Goal: Task Accomplishment & Management: Manage account settings

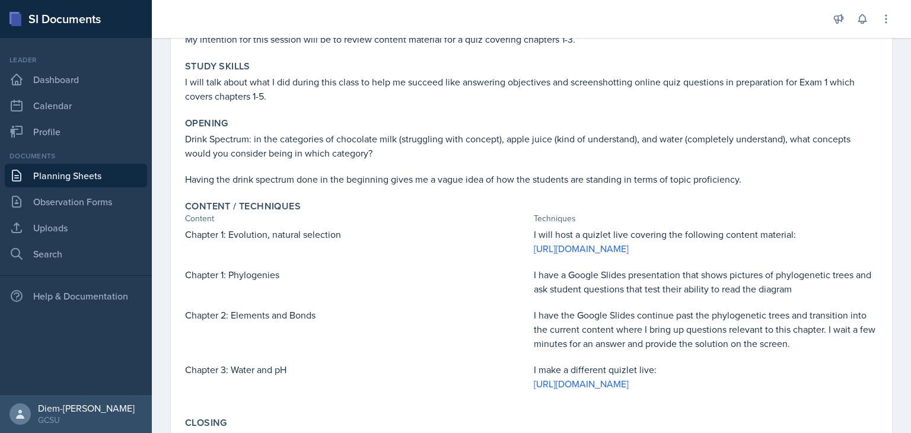
scroll to position [130, 0]
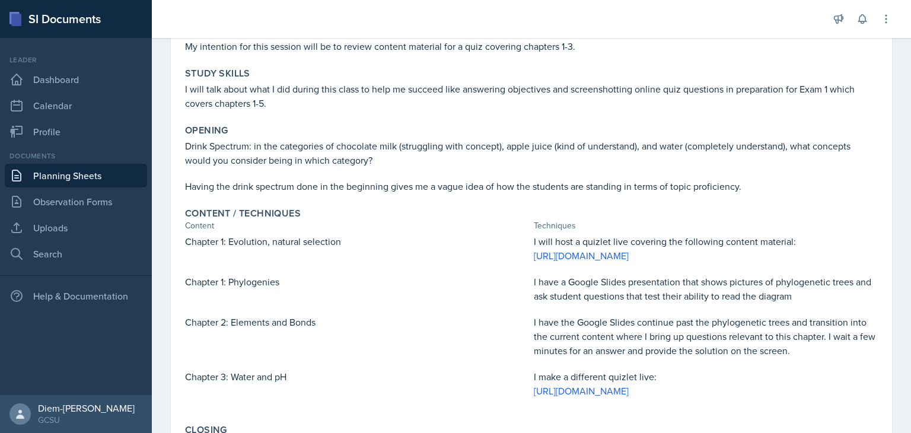
click at [333, 113] on div "Study Skills I will talk about what I did during this class to help me succeed …" at bounding box center [531, 89] width 702 height 52
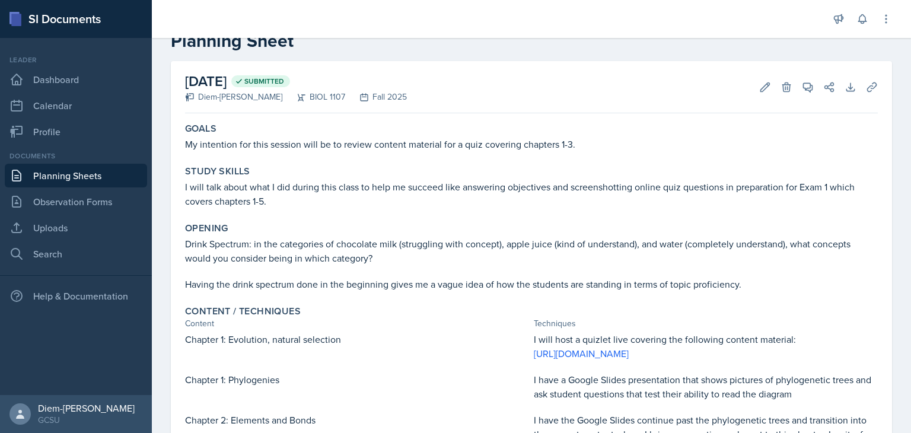
scroll to position [0, 0]
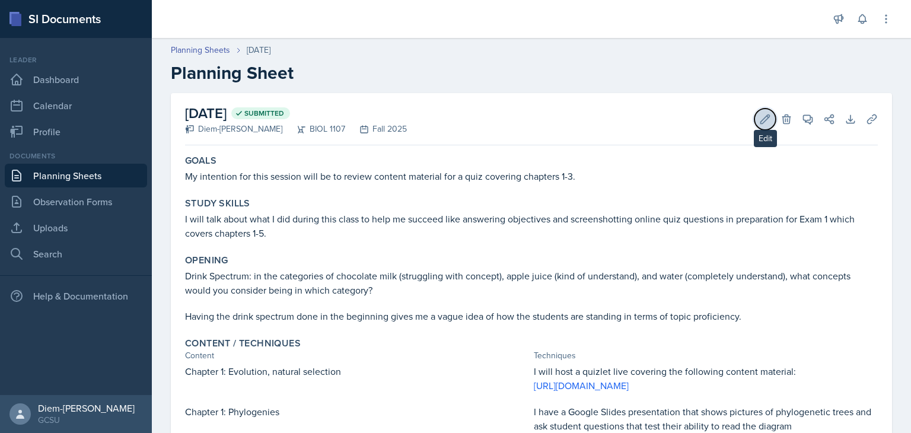
click at [754, 119] on button "Edit" at bounding box center [764, 119] width 21 height 21
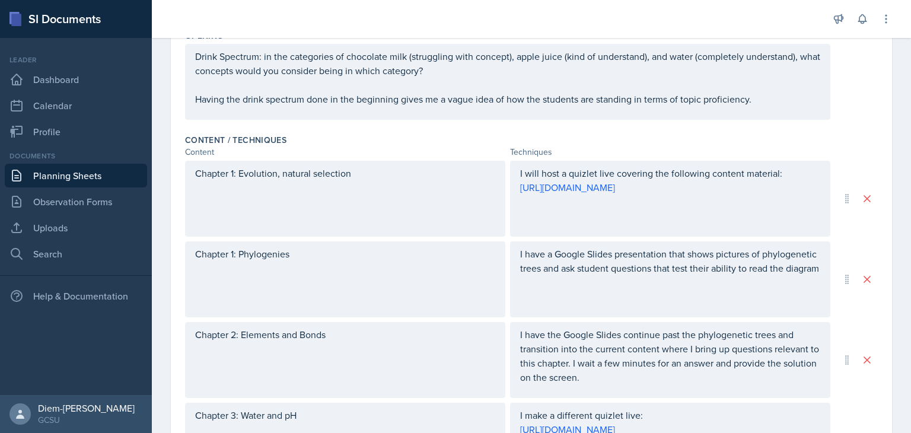
scroll to position [125, 0]
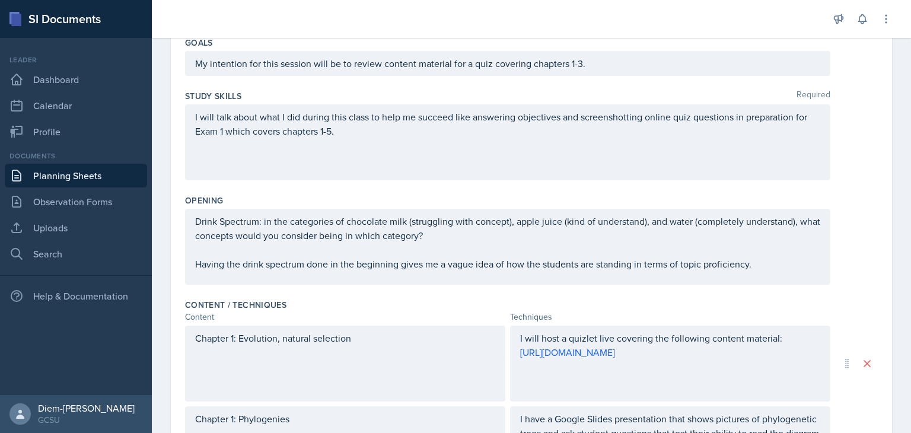
click at [406, 144] on div "I will talk about what I did during this class to help me succeed like answerin…" at bounding box center [507, 142] width 645 height 76
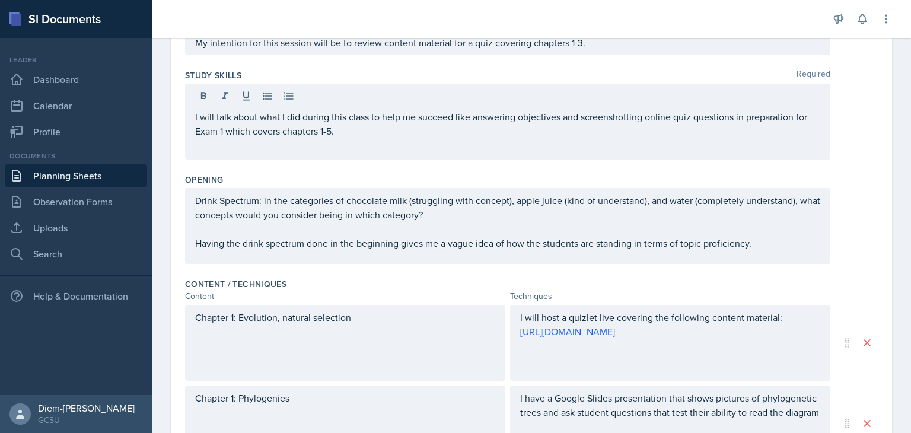
click at [419, 138] on div "I will talk about what I did during this class to help me succeed like answerin…" at bounding box center [507, 122] width 645 height 76
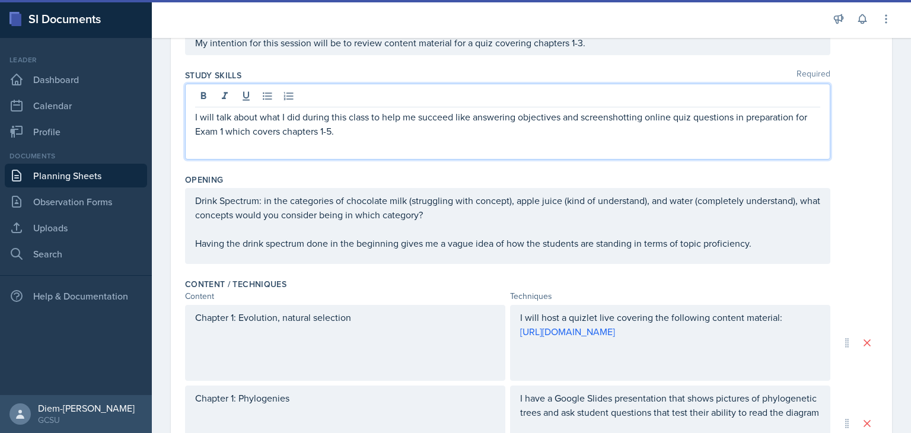
click at [420, 136] on p "I will talk about what I did during this class to help me succeed like answerin…" at bounding box center [507, 124] width 625 height 28
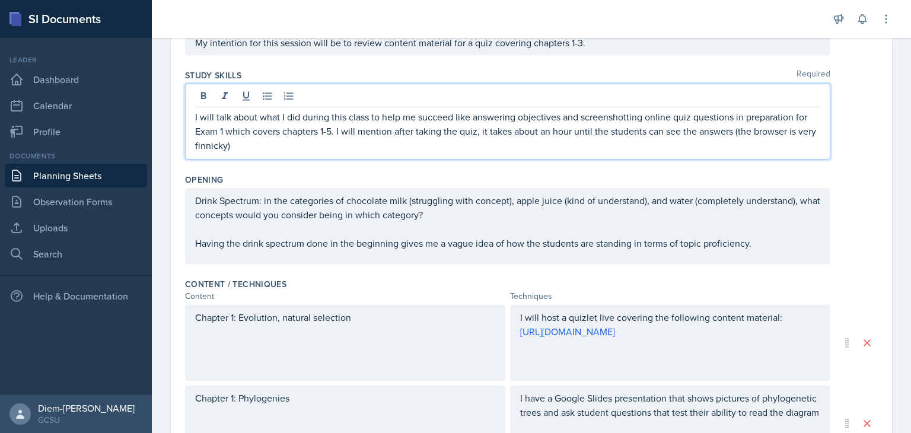
click at [664, 143] on p "I will talk about what I did during this class to help me succeed like answerin…" at bounding box center [507, 131] width 625 height 43
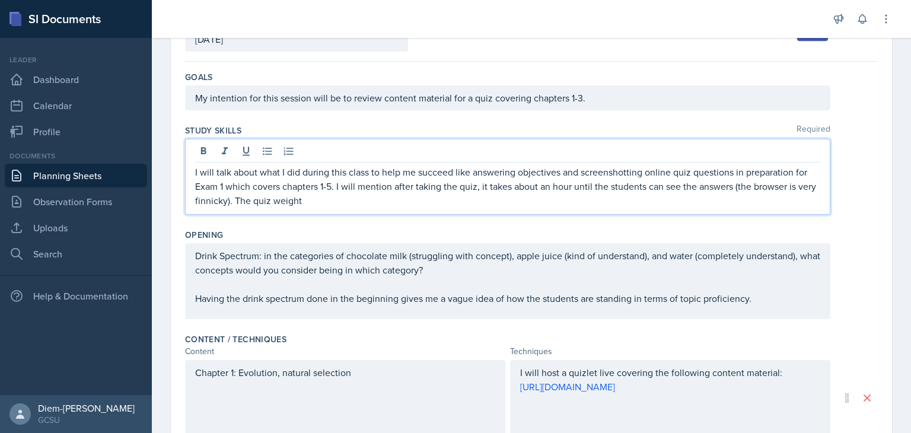
scroll to position [90, 0]
drag, startPoint x: 375, startPoint y: 201, endPoint x: 275, endPoint y: 202, distance: 100.2
click at [275, 202] on p "I will talk about what I did during this class to help me succeed like answerin…" at bounding box center [507, 186] width 625 height 43
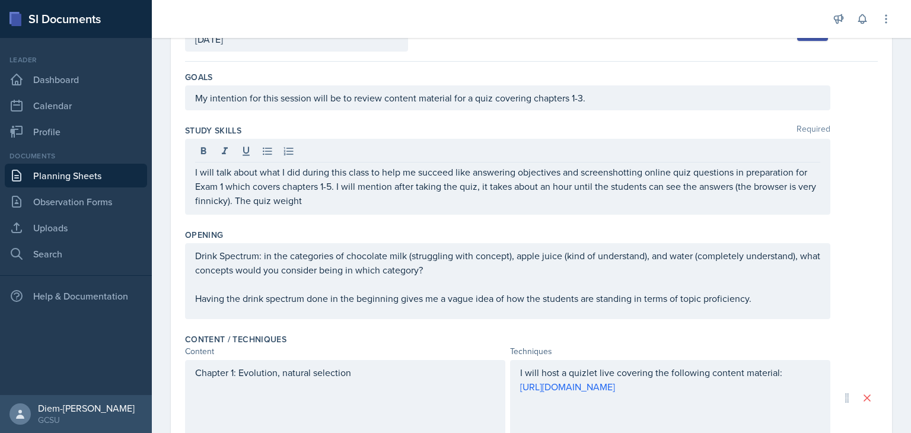
click at [796, 125] on span "Required" at bounding box center [813, 131] width 34 height 12
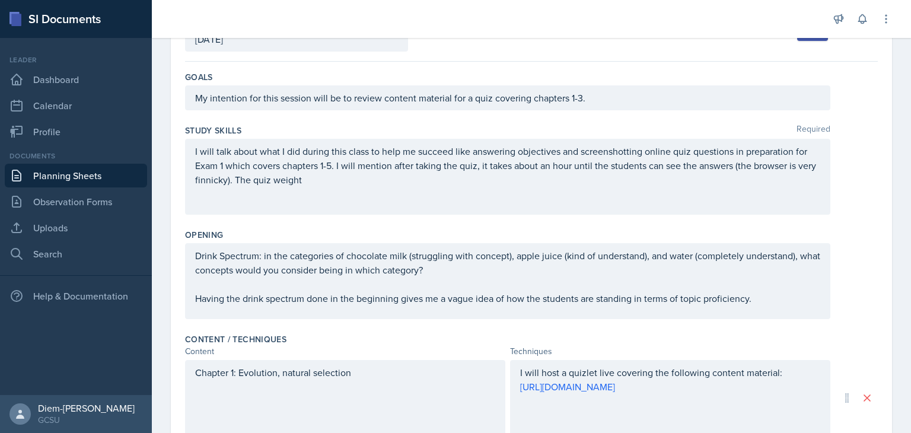
click at [345, 186] on div "I will talk about what I did during this class to help me succeed like answerin…" at bounding box center [507, 177] width 645 height 76
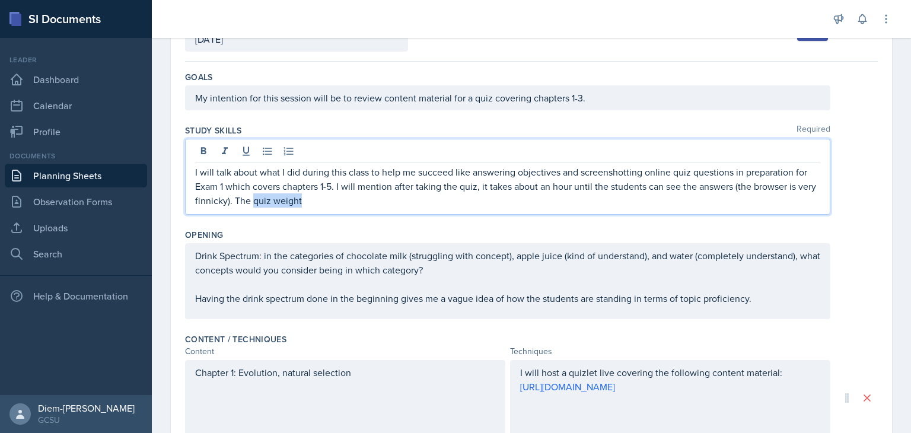
scroll to position [111, 0]
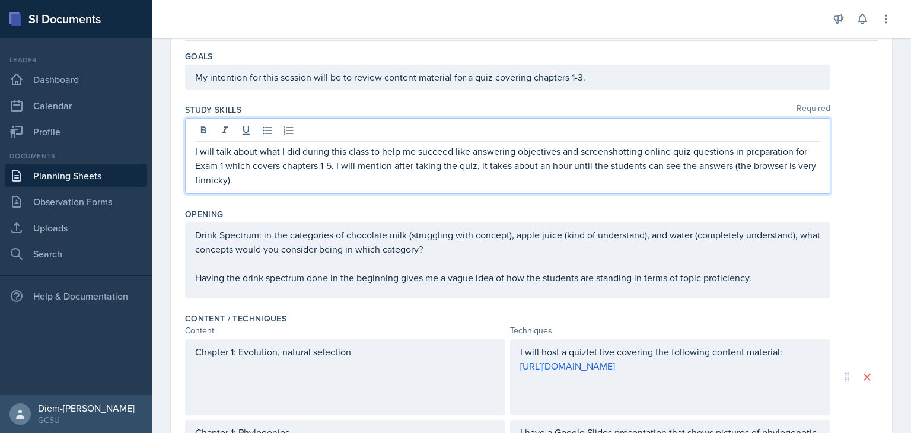
click at [658, 252] on p "Drink Spectrum: in the categories of chocolate milk (struggling with concept), …" at bounding box center [507, 242] width 625 height 28
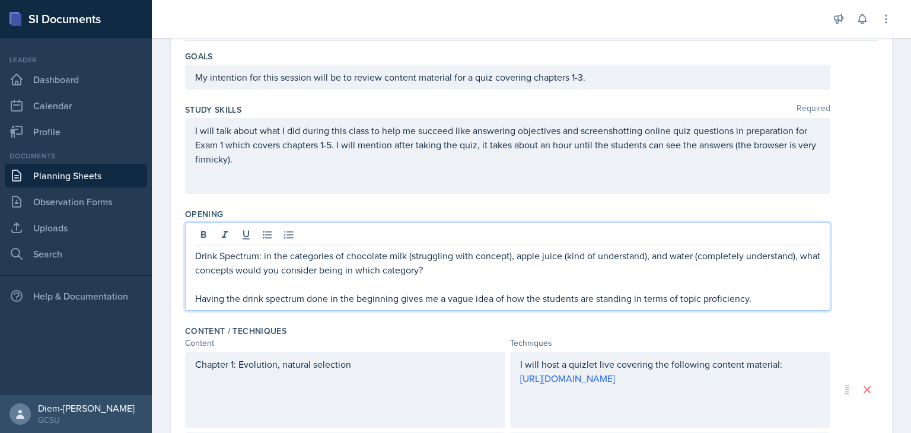
click at [572, 156] on p "I will talk about what I did during this class to help me succeed like answerin…" at bounding box center [507, 144] width 625 height 43
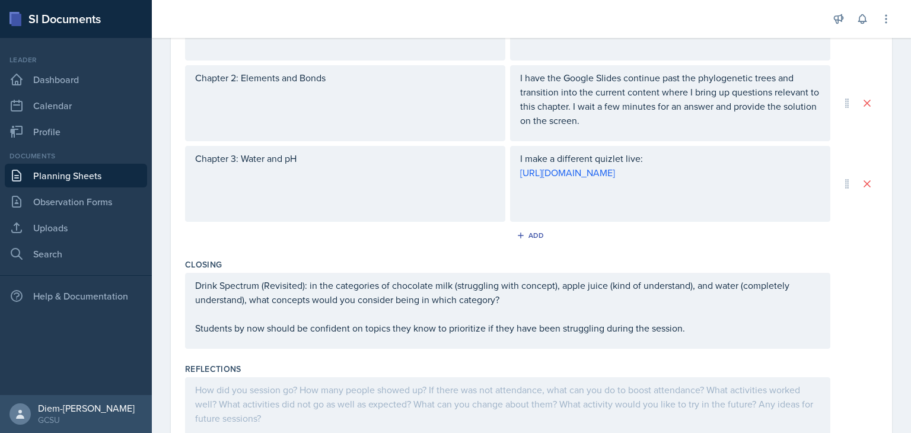
scroll to position [613, 0]
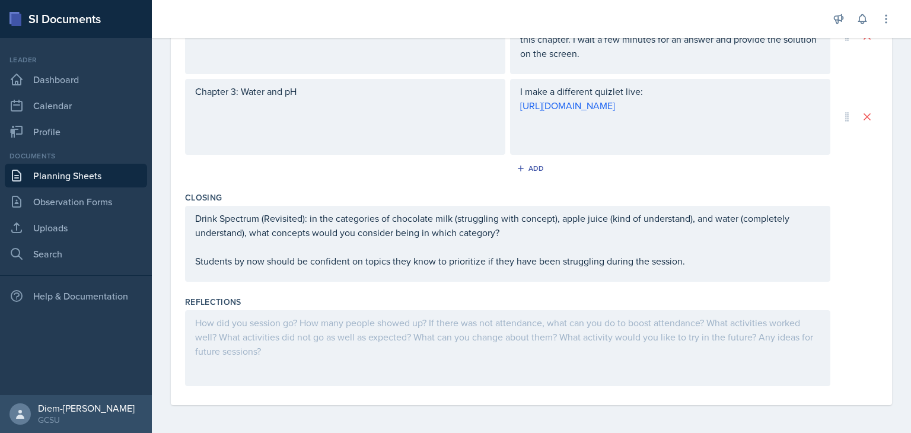
click at [650, 226] on p "Drink Spectrum (Revisited): in the categories of chocolate milk (struggling wit…" at bounding box center [507, 225] width 625 height 28
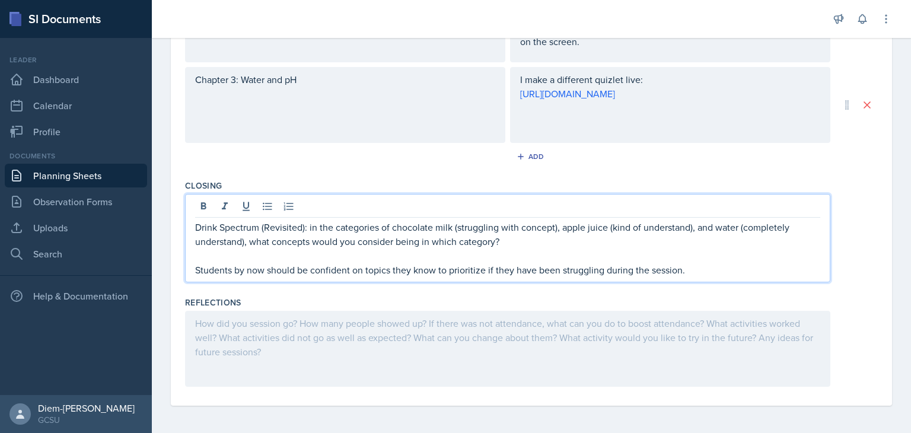
click at [703, 263] on p "Students by now should be confident on topics they know to prioritize if they h…" at bounding box center [507, 270] width 625 height 14
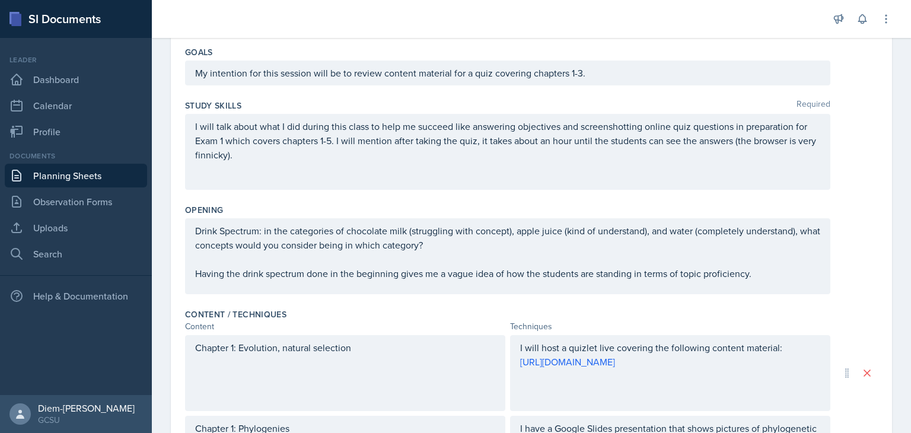
scroll to position [114, 0]
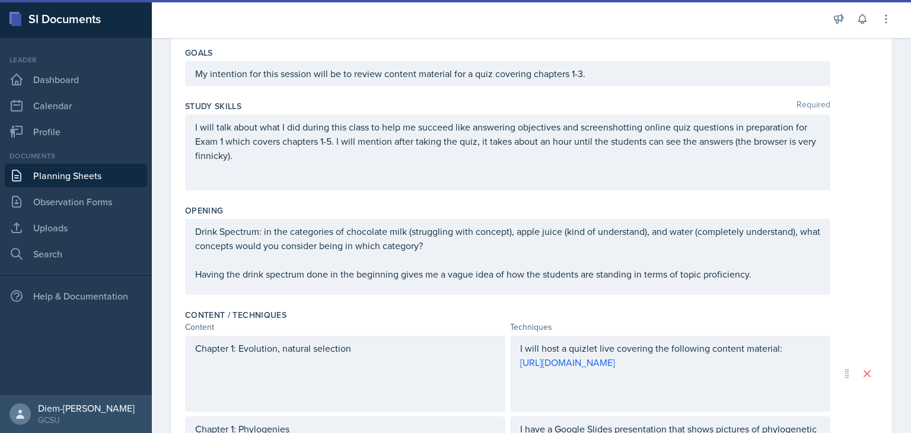
click at [543, 179] on div "I will talk about what I did during this class to help me succeed like answerin…" at bounding box center [507, 152] width 645 height 76
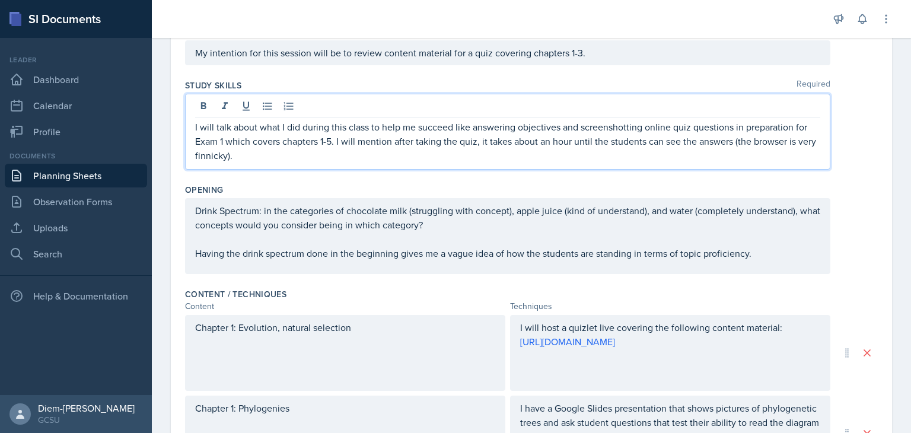
scroll to position [20, 0]
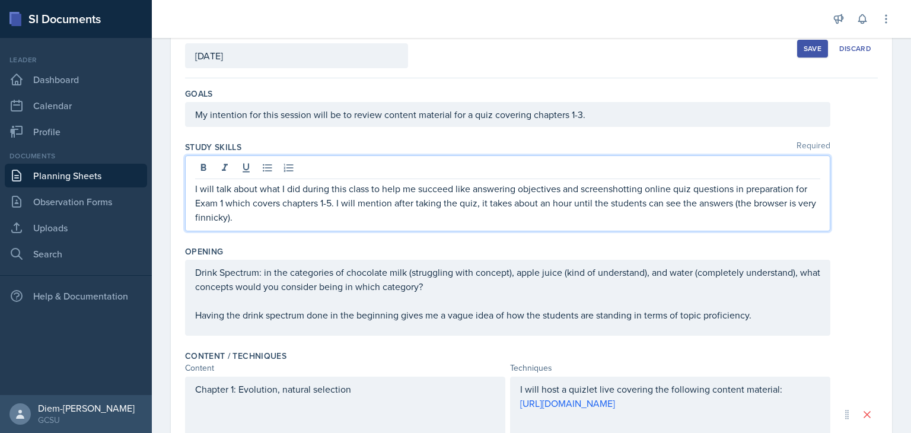
click at [355, 333] on div "Drink Spectrum: in the categories of chocolate milk (struggling with concept), …" at bounding box center [507, 298] width 645 height 76
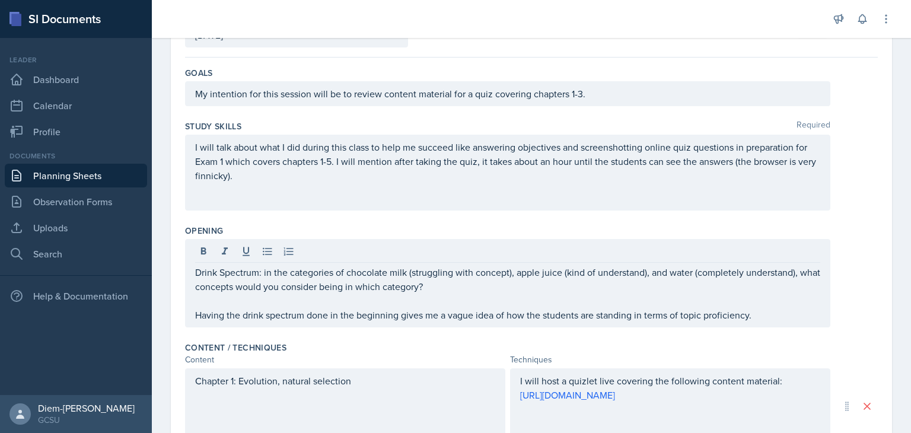
click at [377, 189] on div "I will talk about what I did during this class to help me succeed like answerin…" at bounding box center [507, 173] width 645 height 76
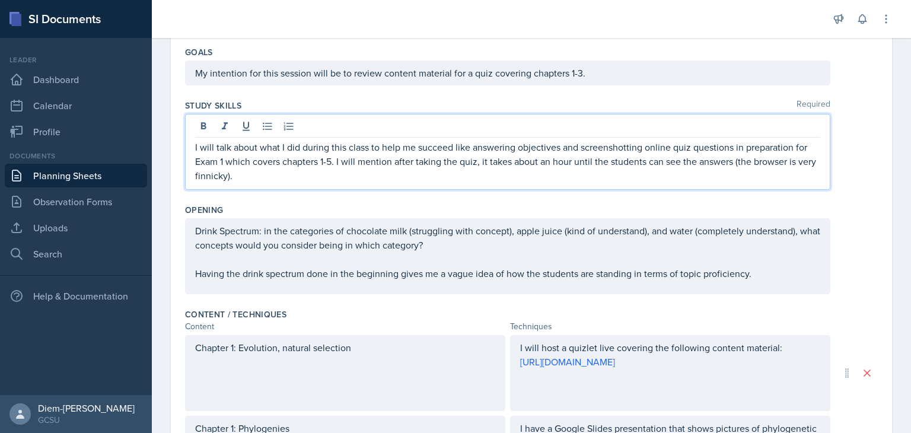
click at [542, 161] on p "I will talk about what I did during this class to help me succeed like answerin…" at bounding box center [507, 161] width 625 height 43
click at [612, 160] on p "I will talk about what I did during this class to help me succeed like answerin…" at bounding box center [507, 161] width 625 height 43
click at [523, 164] on p "I will talk about what I did during this class to help me succeed like answerin…" at bounding box center [507, 161] width 625 height 43
click at [639, 164] on p "I will talk about what I did during this class to help me succeed like answerin…" at bounding box center [507, 161] width 625 height 43
click at [539, 155] on p "I will talk about what I did during this class to help me succeed like answerin…" at bounding box center [507, 161] width 625 height 43
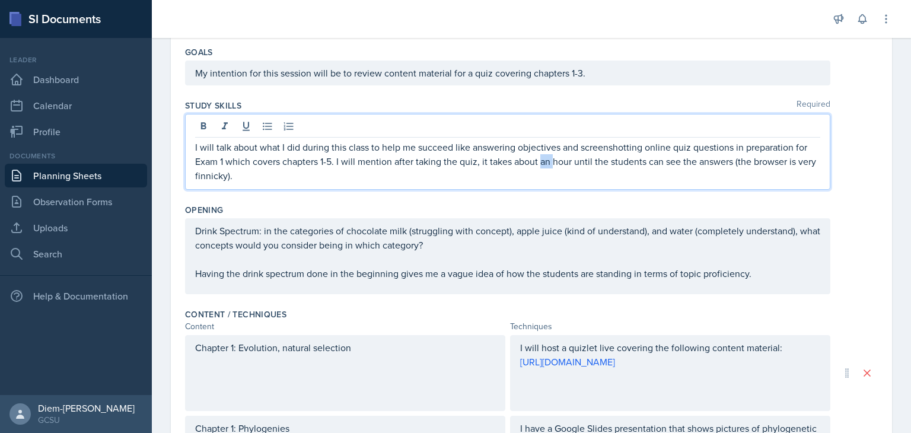
click at [539, 155] on p "I will talk about what I did during this class to help me succeed like answerin…" at bounding box center [507, 161] width 625 height 43
click at [563, 159] on p "I will talk about what I did during this class to help me succeed like answerin…" at bounding box center [507, 161] width 625 height 43
drag, startPoint x: 573, startPoint y: 161, endPoint x: 489, endPoint y: 165, distance: 84.3
click at [489, 165] on p "I will talk about what I did during this class to help me succeed like answerin…" at bounding box center [507, 161] width 625 height 43
click at [565, 163] on p "I will talk about what I did during this class to help me succeed like answerin…" at bounding box center [507, 161] width 625 height 43
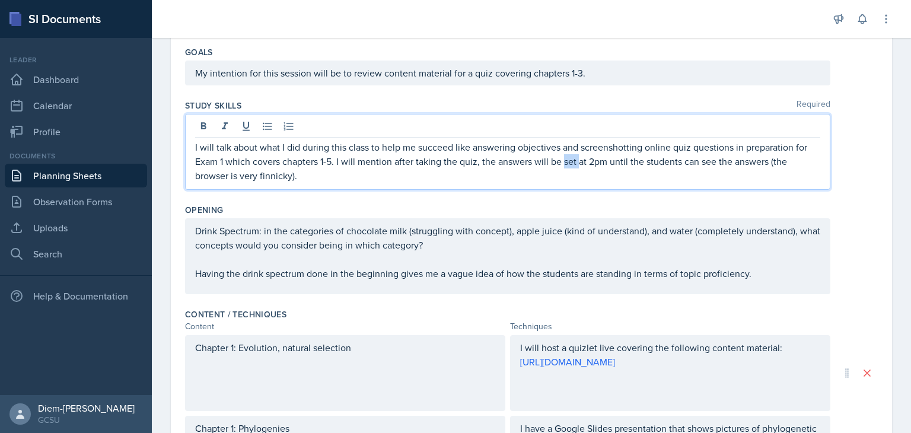
click at [565, 163] on p "I will talk about what I did during this class to help me succeed like answerin…" at bounding box center [507, 161] width 625 height 43
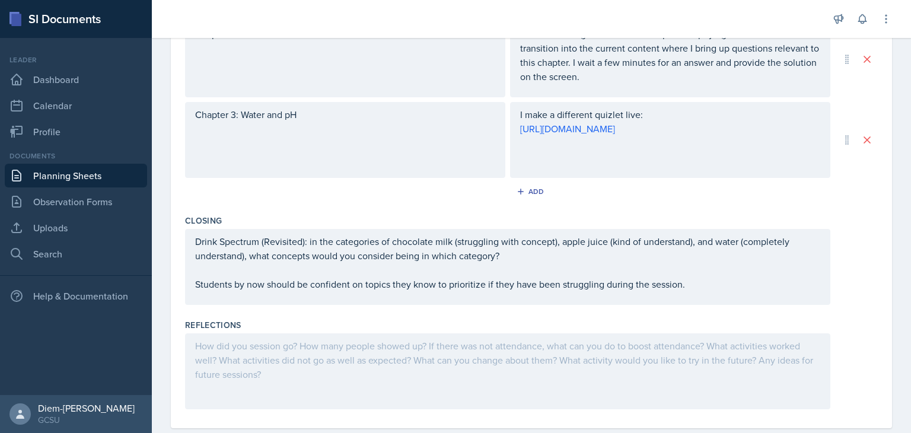
scroll to position [613, 0]
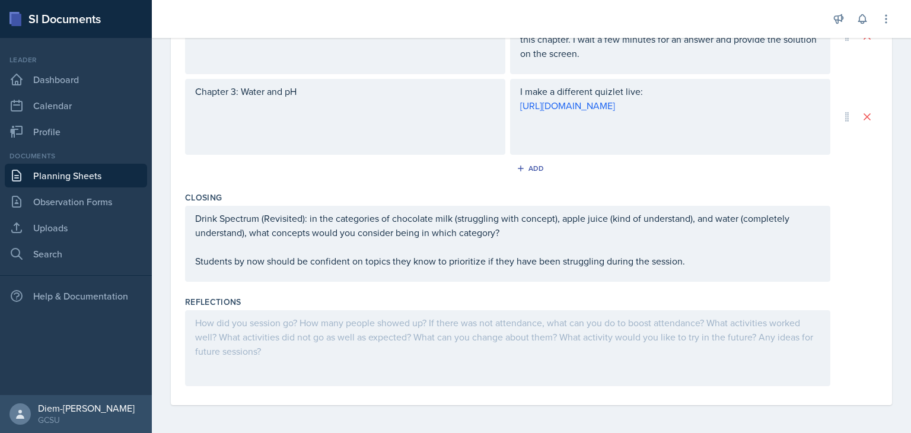
click at [534, 347] on div at bounding box center [507, 348] width 645 height 76
